Goal: Information Seeking & Learning: Learn about a topic

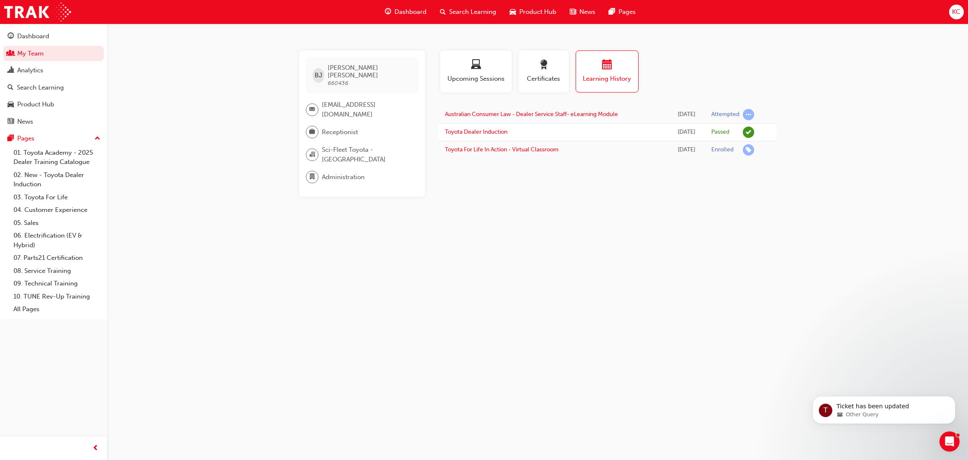
click at [513, 229] on div "[PERSON_NAME] 660436 [EMAIL_ADDRESS][DOMAIN_NAME] Receptionist Sci-Fleet Toyota…" at bounding box center [484, 230] width 968 height 460
click at [26, 55] on link "My Team" at bounding box center [53, 54] width 100 height 16
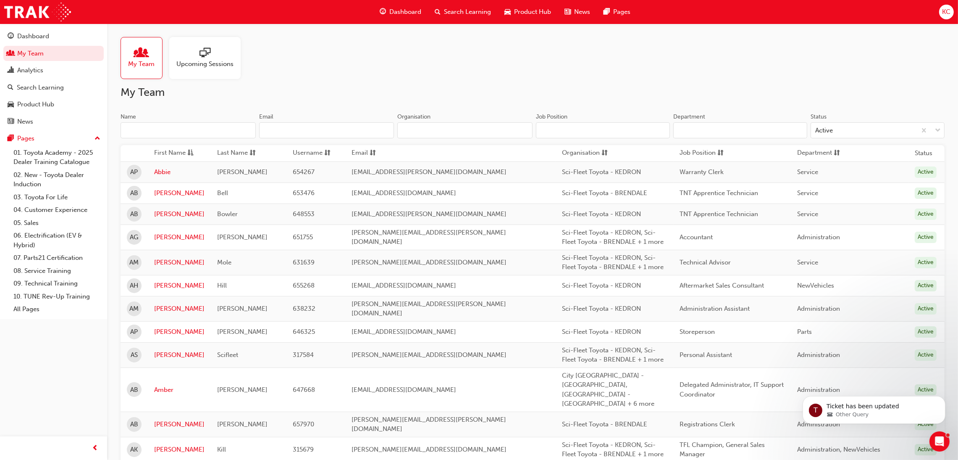
click at [192, 134] on input "Name" at bounding box center [188, 130] width 135 height 16
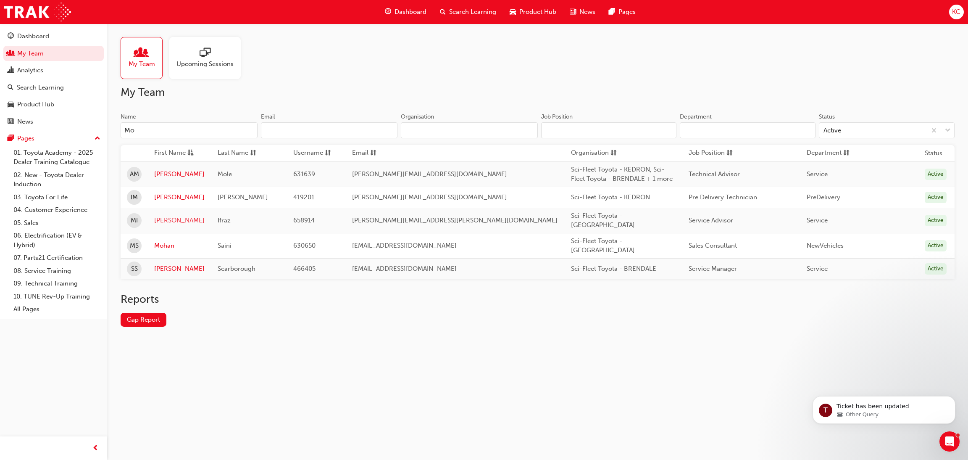
type input "Mo"
click at [185, 216] on link "[PERSON_NAME]" at bounding box center [179, 221] width 50 height 10
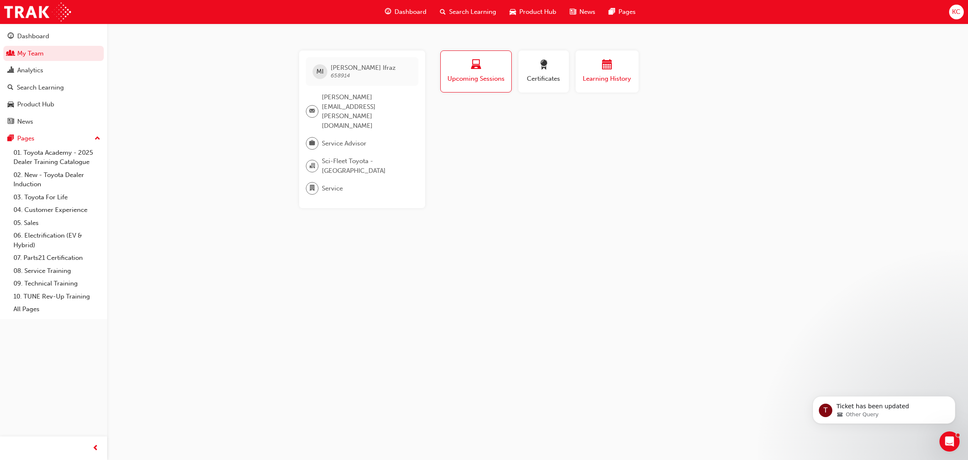
click at [607, 69] on span "calendar-icon" at bounding box center [607, 65] width 10 height 11
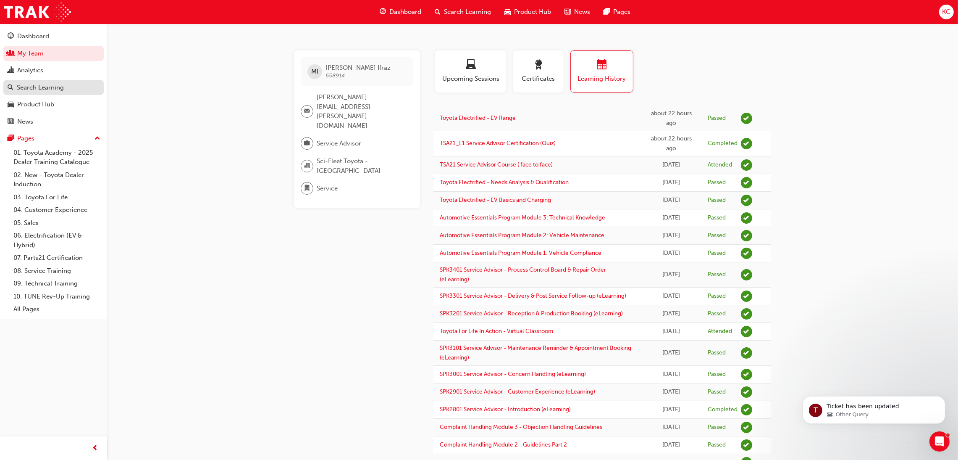
click at [32, 88] on div "Search Learning" at bounding box center [40, 88] width 47 height 10
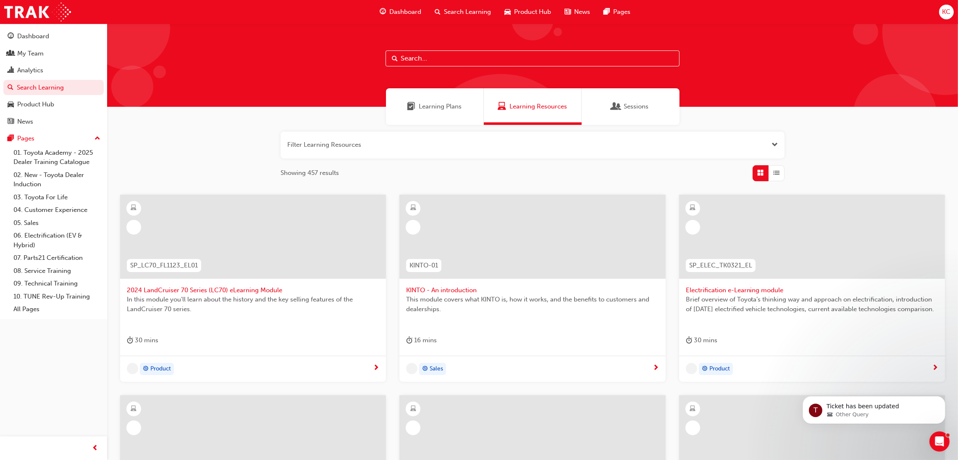
click at [452, 60] on input "text" at bounding box center [533, 58] width 294 height 16
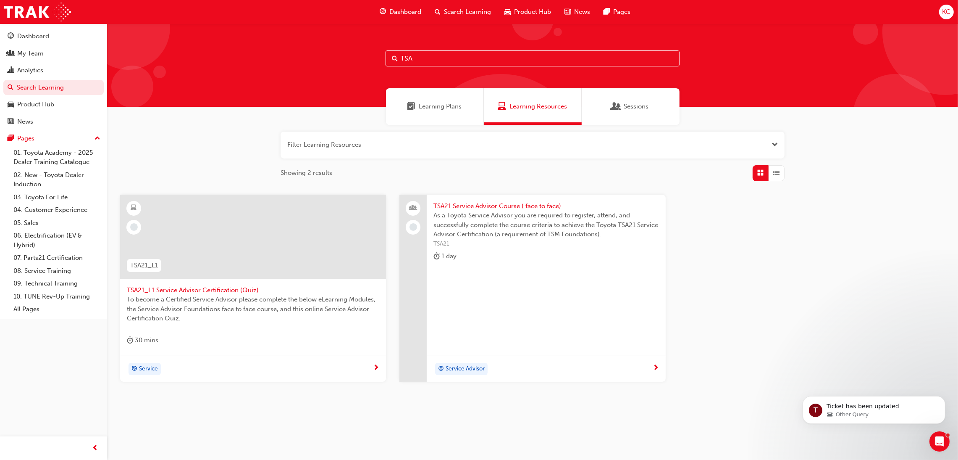
type input "TSA"
click at [484, 209] on span "TSA21 Service Advisor Course ( face to face)" at bounding box center [546, 206] width 225 height 10
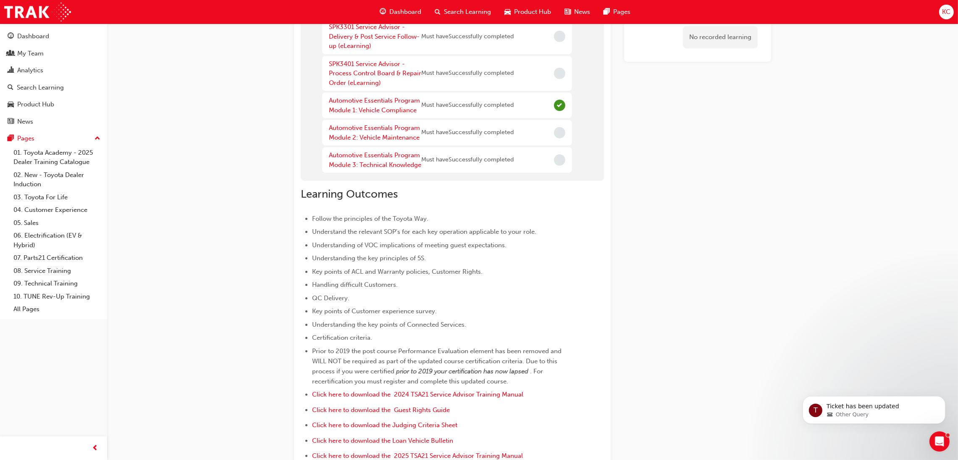
scroll to position [2, 0]
